Goal: Transaction & Acquisition: Purchase product/service

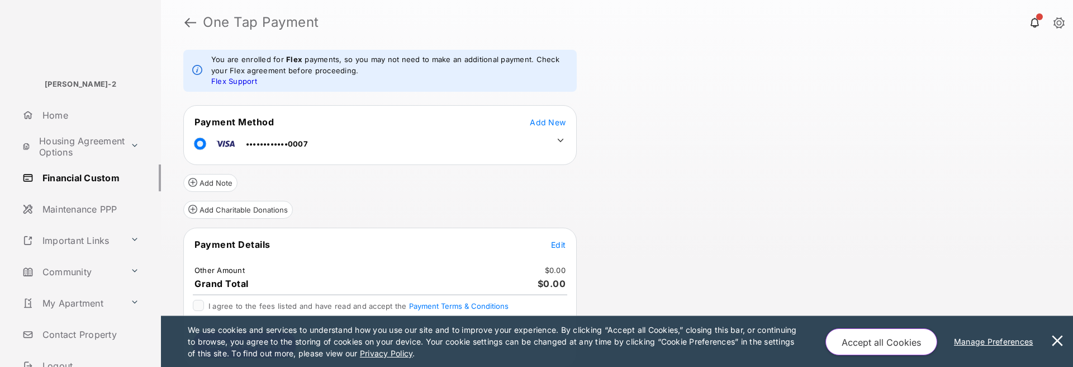
scroll to position [77, 0]
click at [548, 245] on tr "Payment Details Edit" at bounding box center [380, 249] width 390 height 26
click at [559, 140] on icon at bounding box center [561, 139] width 10 height 10
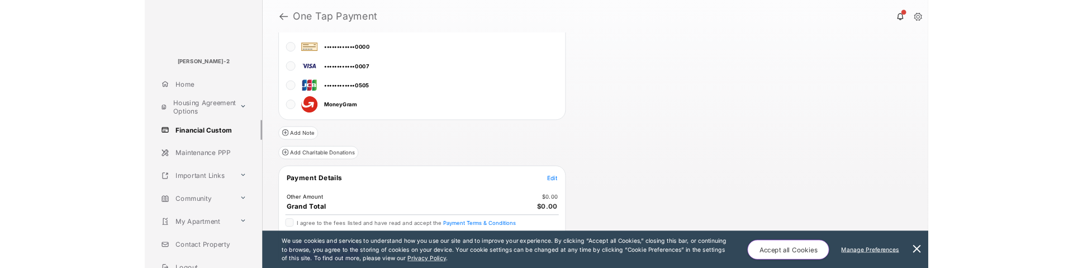
scroll to position [183, 0]
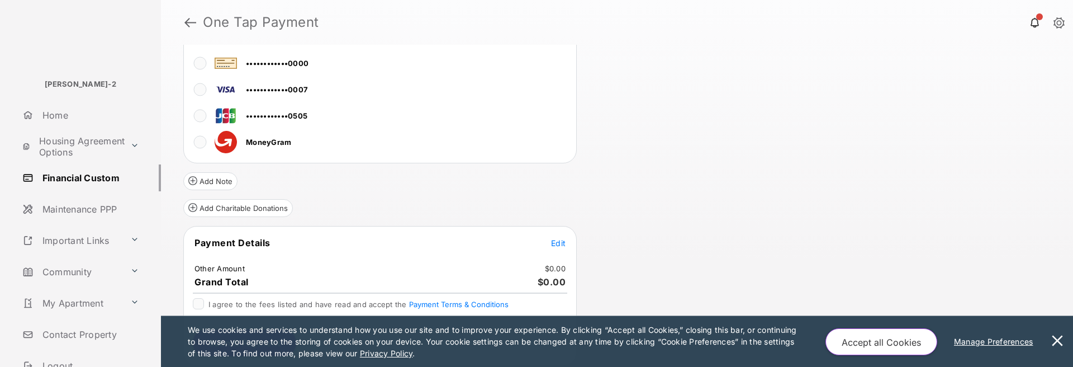
click at [556, 247] on span "Edit" at bounding box center [558, 243] width 15 height 10
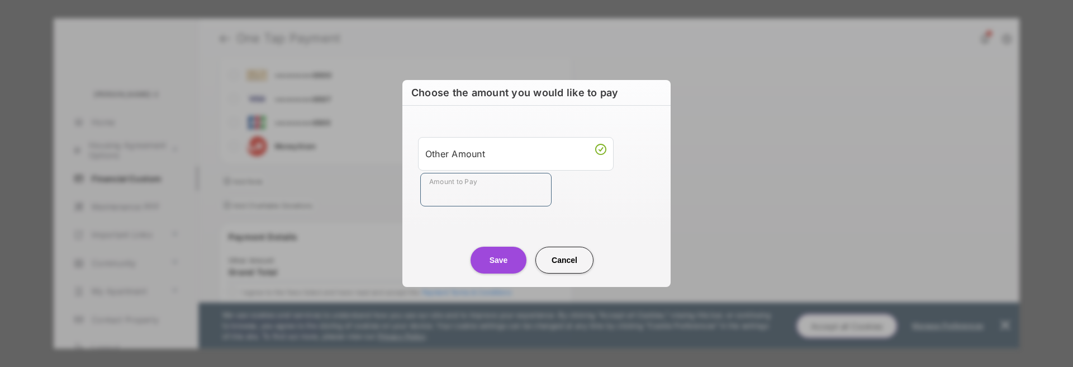
click at [509, 182] on input "Amount to Pay" at bounding box center [485, 190] width 131 height 34
type input "****"
click at [513, 261] on button "Save" at bounding box center [499, 260] width 56 height 27
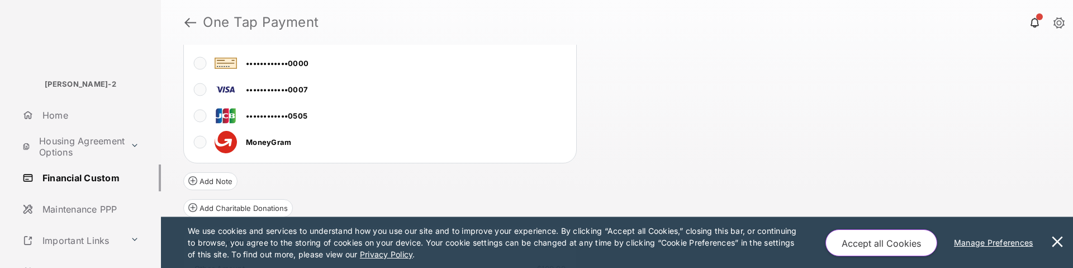
click at [922, 238] on button "Accept all Cookies" at bounding box center [882, 242] width 112 height 27
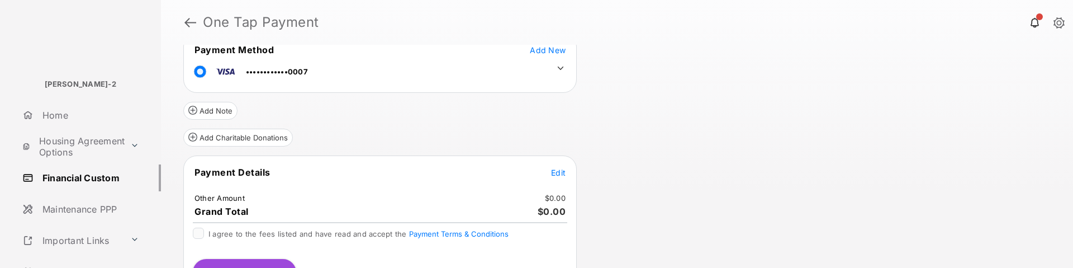
scroll to position [112, 0]
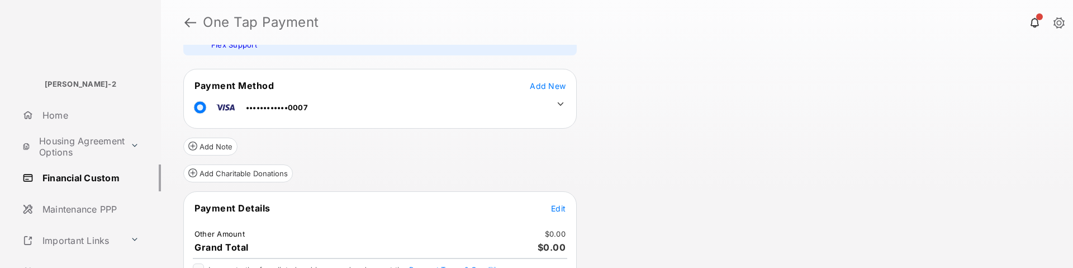
click at [555, 106] on td at bounding box center [558, 101] width 17 height 17
click at [562, 101] on icon at bounding box center [561, 104] width 10 height 10
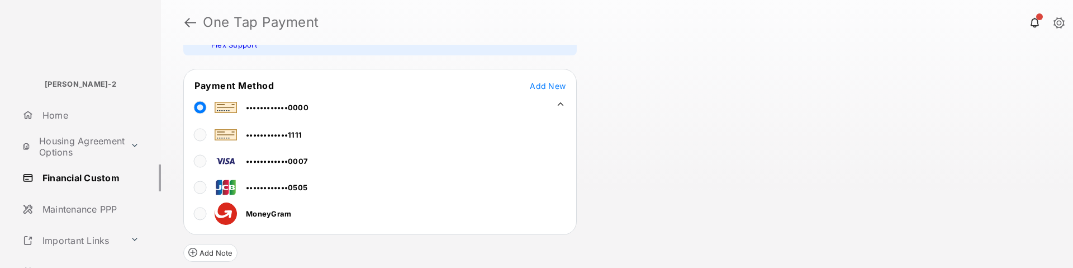
click at [716, 160] on div "Review & Submit Your Payment You have reached the maximum number of stored paym…" at bounding box center [617, 156] width 912 height 223
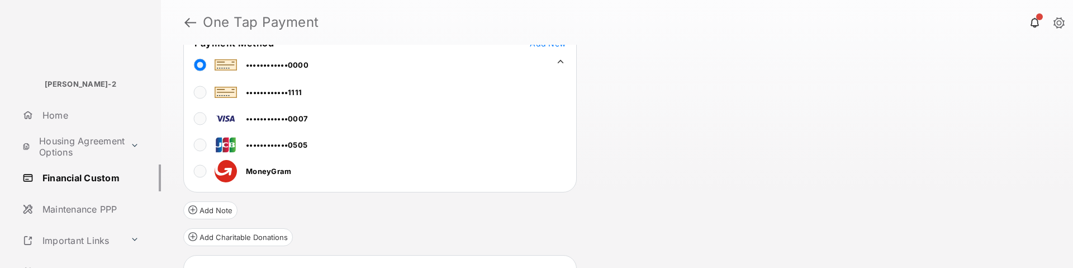
scroll to position [280, 0]
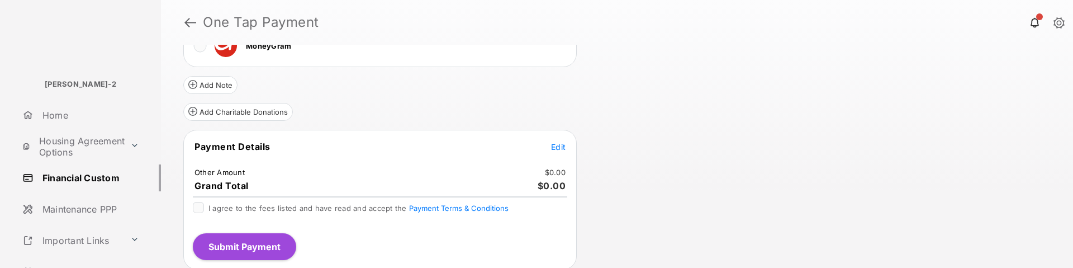
click at [556, 147] on span "Edit" at bounding box center [558, 147] width 15 height 10
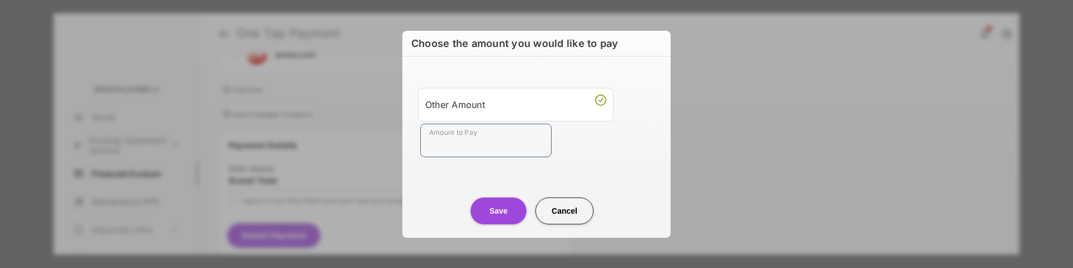
click at [519, 146] on input "Amount to Pay" at bounding box center [485, 141] width 131 height 34
type input "******"
click at [512, 207] on button "Save" at bounding box center [499, 210] width 56 height 27
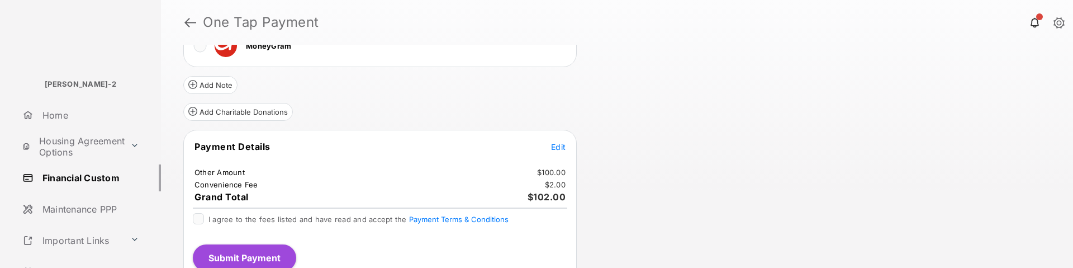
scroll to position [293, 0]
